Goal: Obtain resource: Download file/media

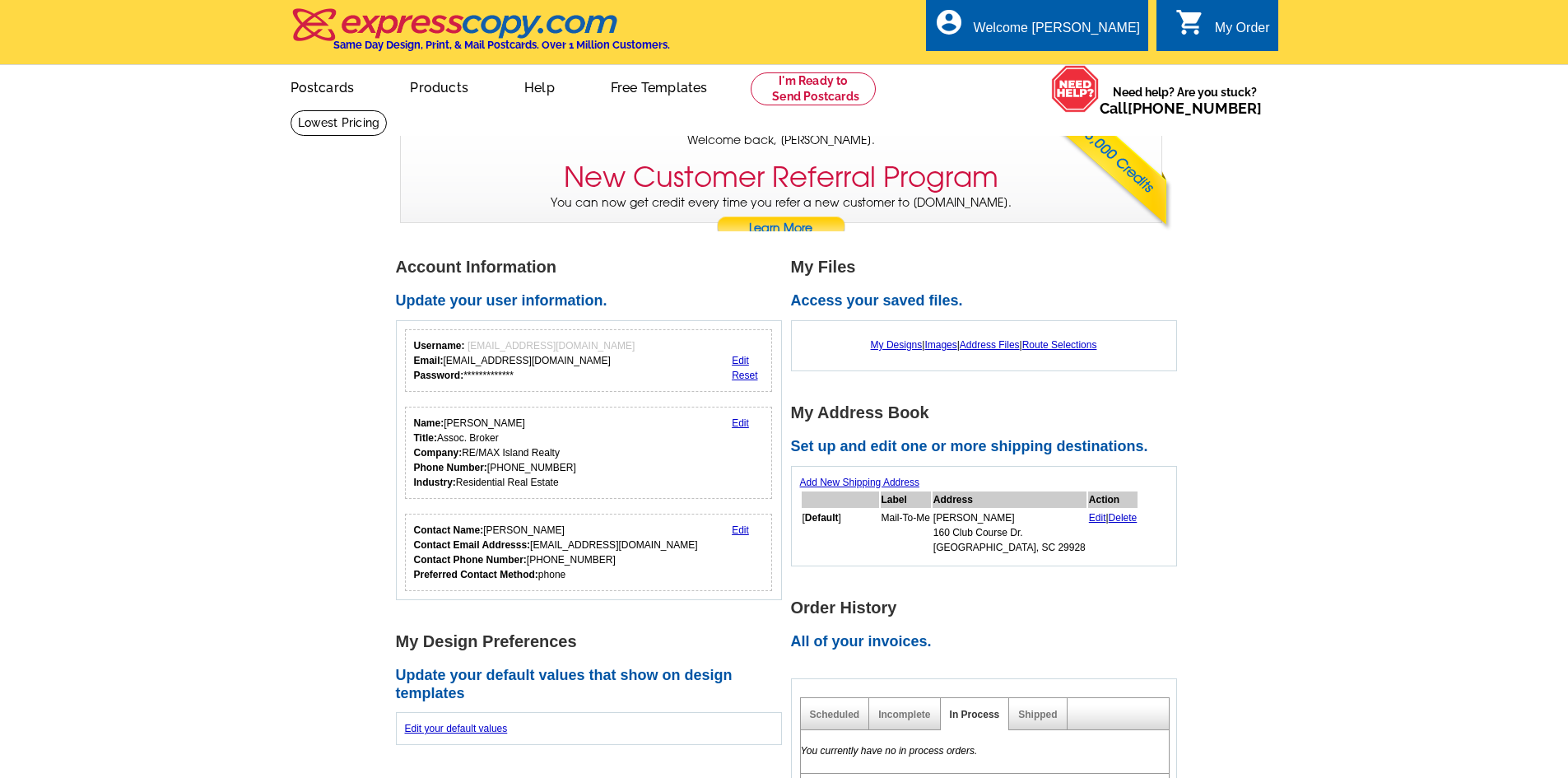
click at [1223, 23] on div "My Order" at bounding box center [1242, 32] width 55 height 23
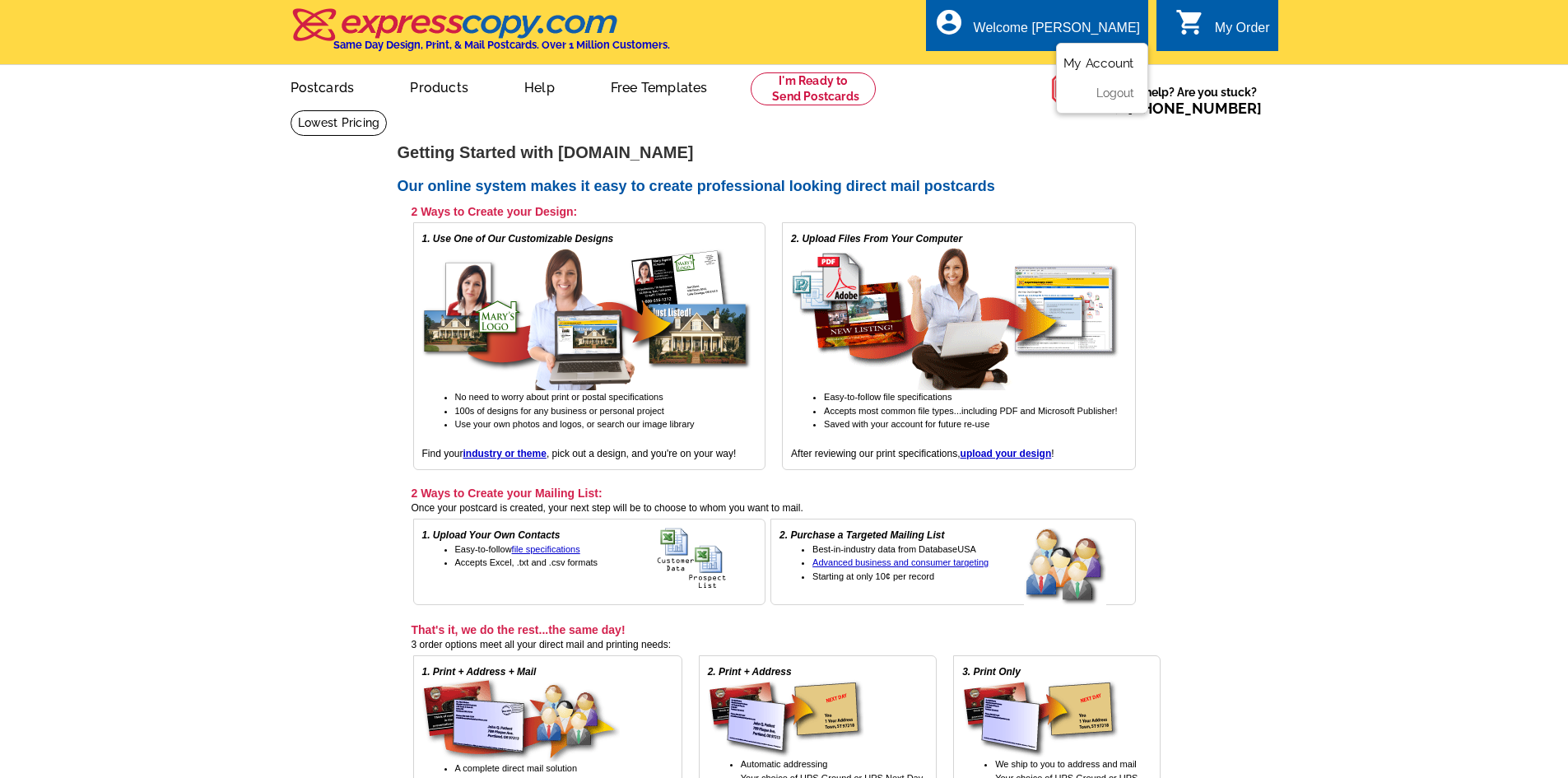
click at [1094, 61] on link "My Account" at bounding box center [1099, 63] width 71 height 14
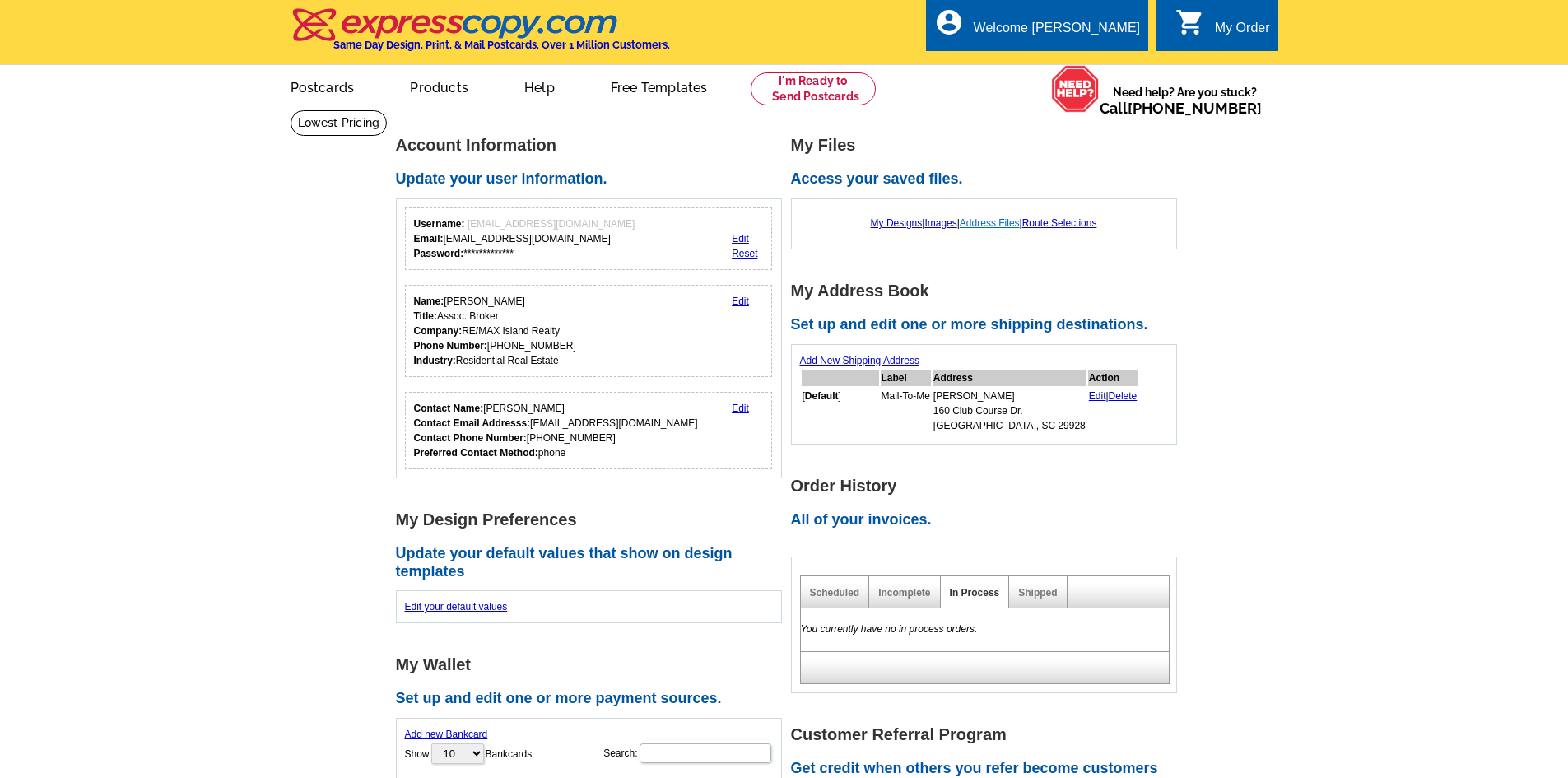
click at [1001, 223] on link "Address Files" at bounding box center [990, 222] width 60 height 12
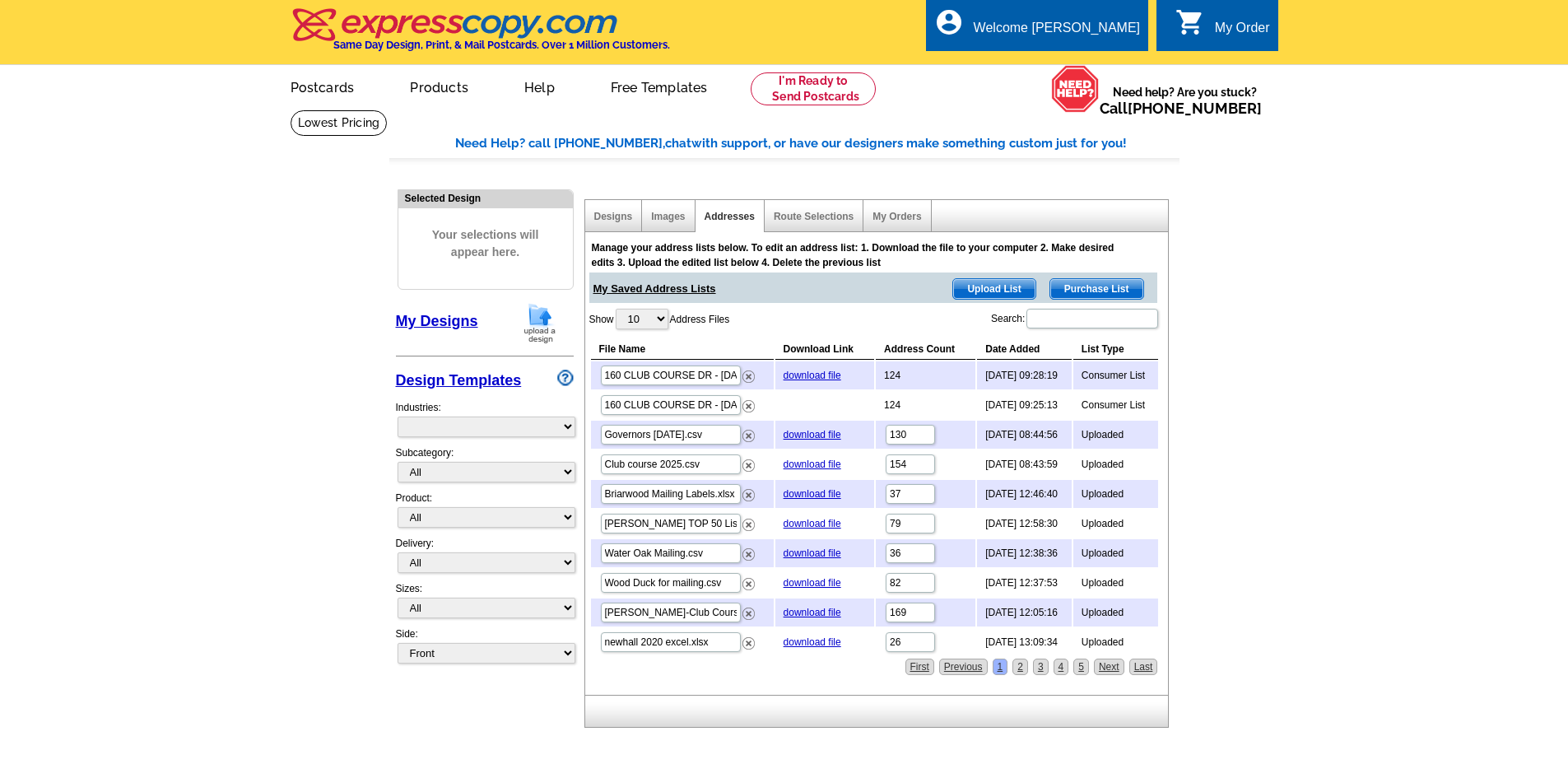
select select "785"
click at [811, 374] on link "download file" at bounding box center [812, 375] width 58 height 12
click at [794, 377] on link "download file" at bounding box center [812, 375] width 58 height 12
click at [663, 317] on select "10 25 50 100" at bounding box center [642, 319] width 52 height 21
select select "25"
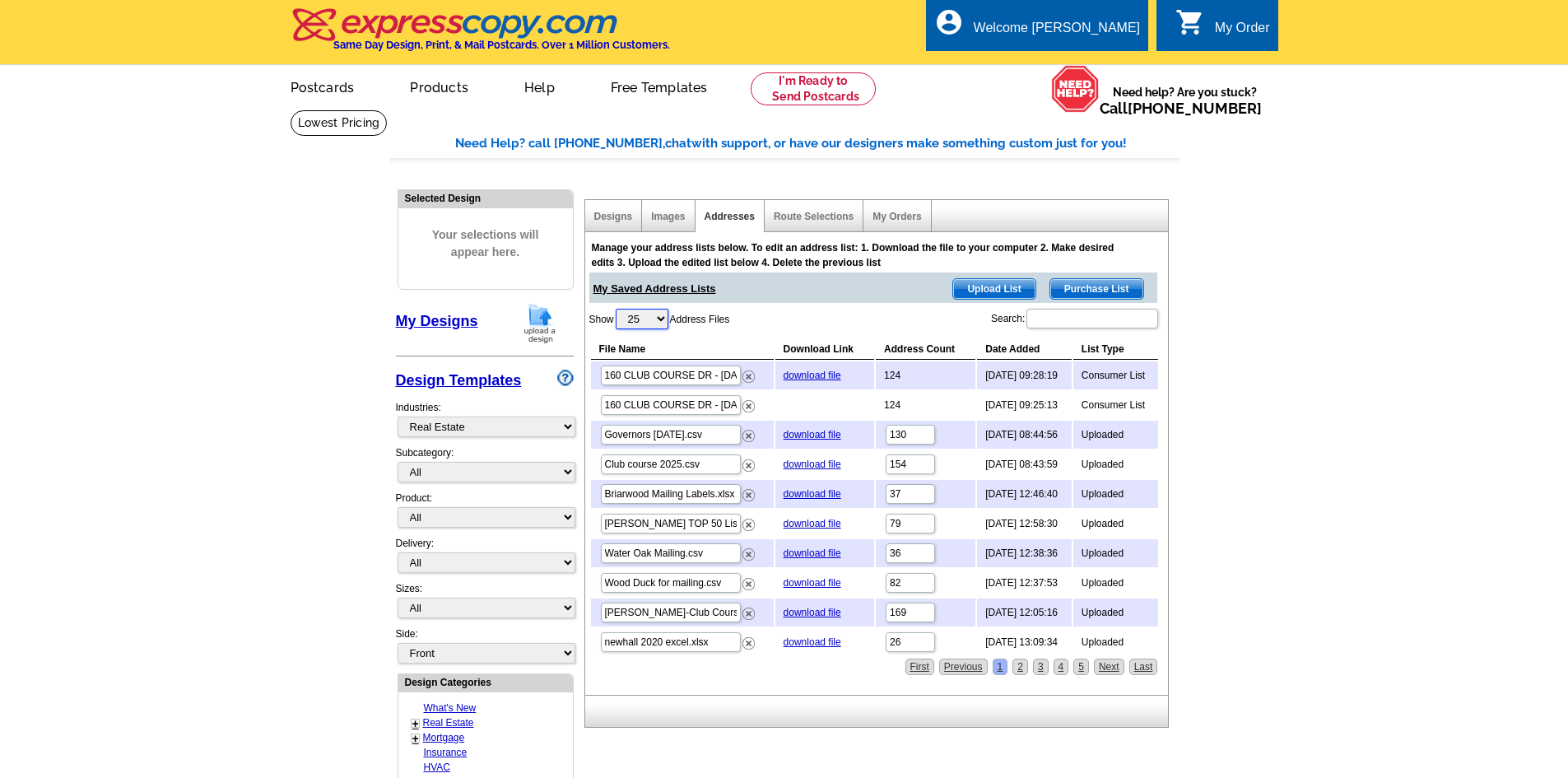
click at [618, 310] on select "10 25 50 100" at bounding box center [642, 319] width 52 height 21
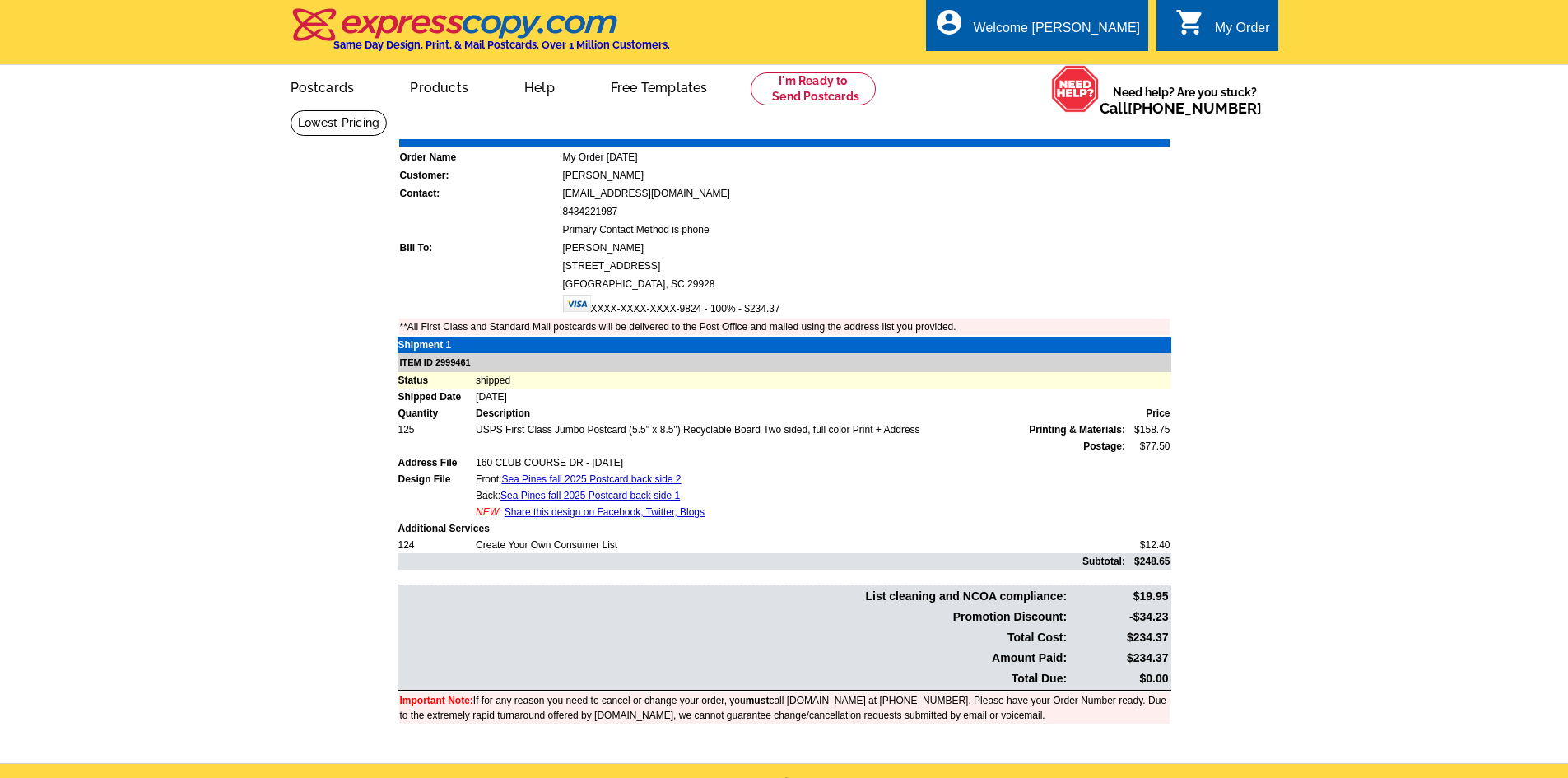
click at [1228, 24] on div "My Order" at bounding box center [1242, 32] width 55 height 23
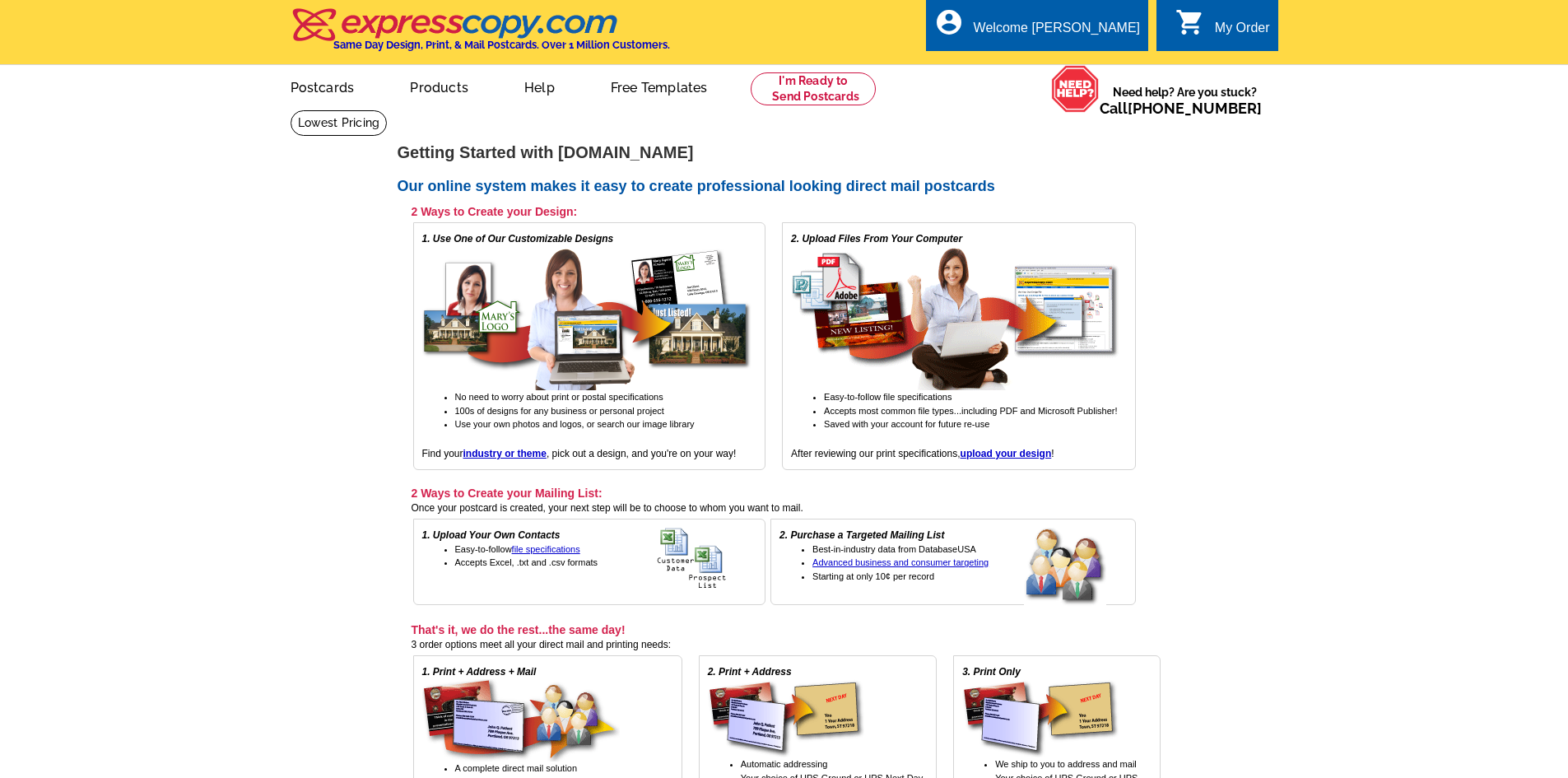
click at [1245, 32] on div "My Order" at bounding box center [1242, 32] width 55 height 23
click at [1226, 24] on div "My Order" at bounding box center [1242, 32] width 55 height 23
click at [1239, 25] on div "My Order" at bounding box center [1242, 32] width 55 height 23
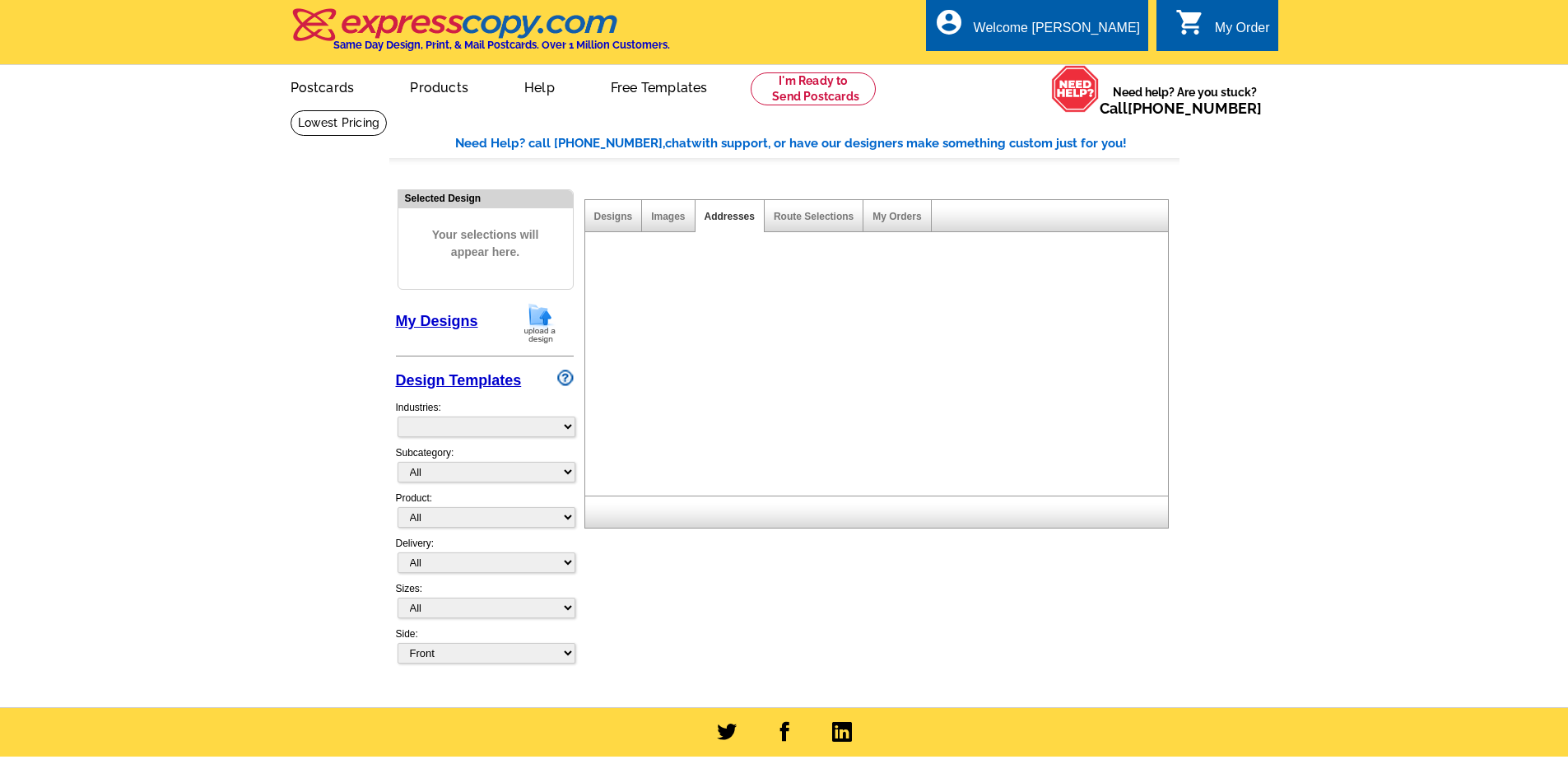
select select "785"
